Goal: Register for event/course

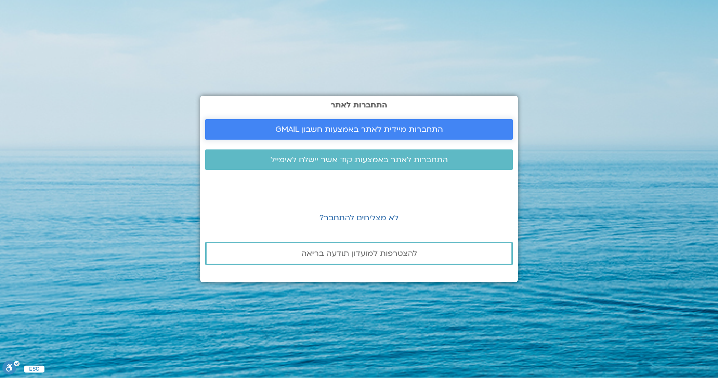
click at [337, 127] on span "התחברות מיידית לאתר באמצעות חשבון GMAIL" at bounding box center [358, 129] width 167 height 9
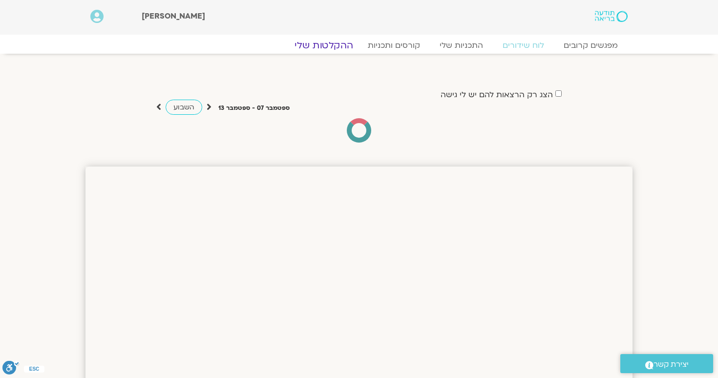
click at [346, 44] on link "ההקלטות שלי" at bounding box center [324, 46] width 82 height 12
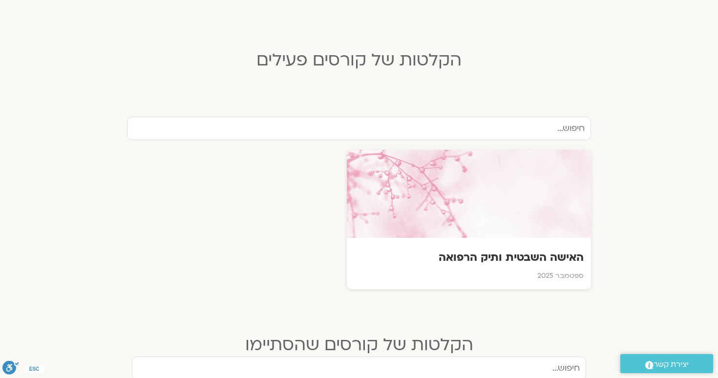
scroll to position [245, 0]
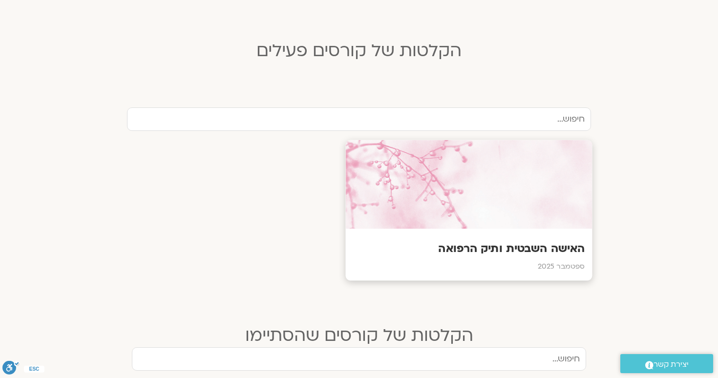
click at [433, 185] on div at bounding box center [469, 184] width 247 height 89
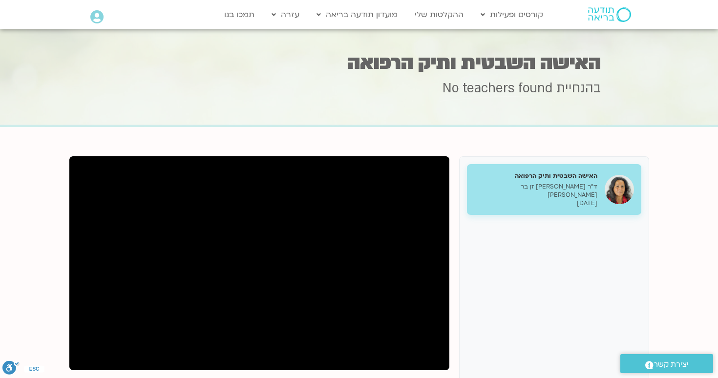
click at [202, 103] on div "בהנחיית No teachers found" at bounding box center [358, 102] width 483 height 45
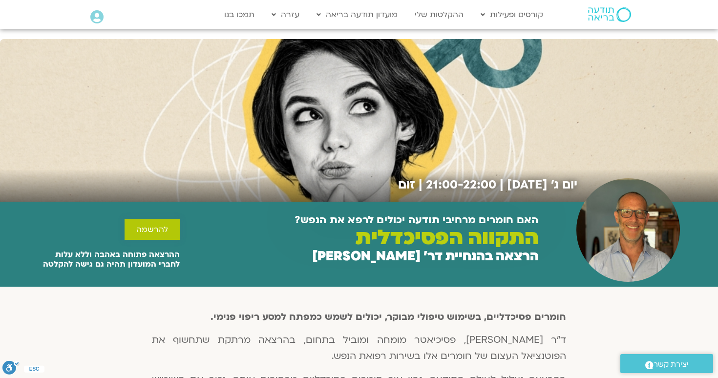
click at [157, 225] on span "להרשמה" at bounding box center [152, 229] width 32 height 9
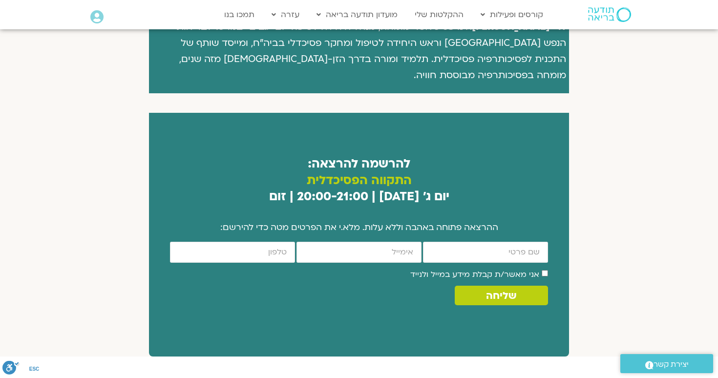
scroll to position [533, 0]
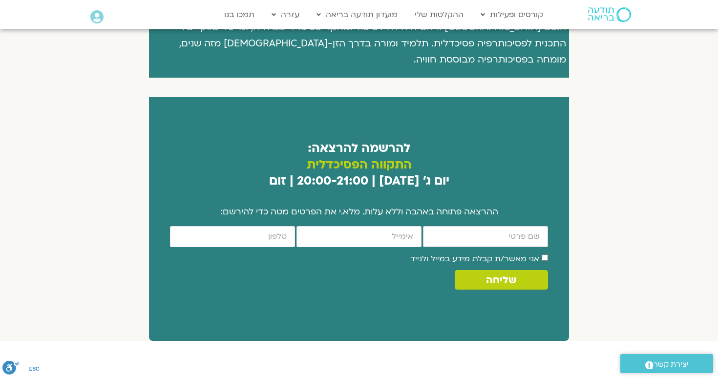
click at [506, 228] on input "firstname" at bounding box center [485, 236] width 125 height 21
type input "[PERSON_NAME]"
type input "[EMAIL_ADDRESS][DOMAIN_NAME]"
type input "0509290893"
click at [484, 271] on button "שליחה" at bounding box center [500, 280] width 93 height 20
